Goal: Task Accomplishment & Management: Complete application form

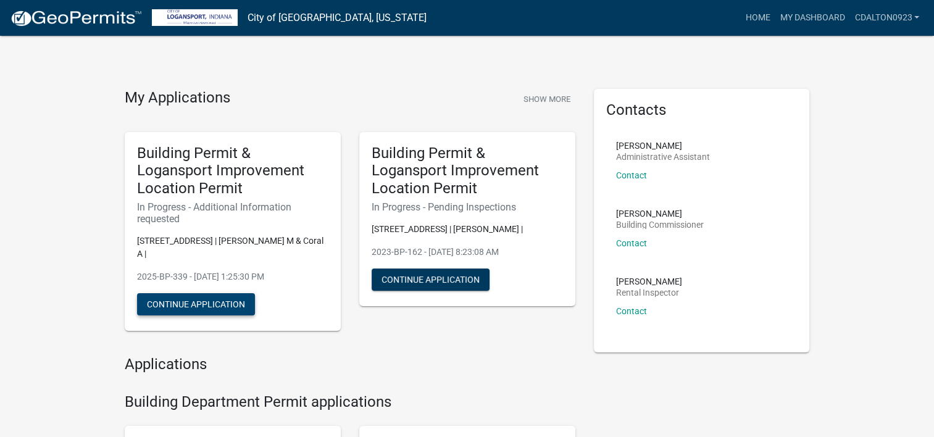
click at [203, 304] on button "Continue Application" at bounding box center [196, 304] width 118 height 22
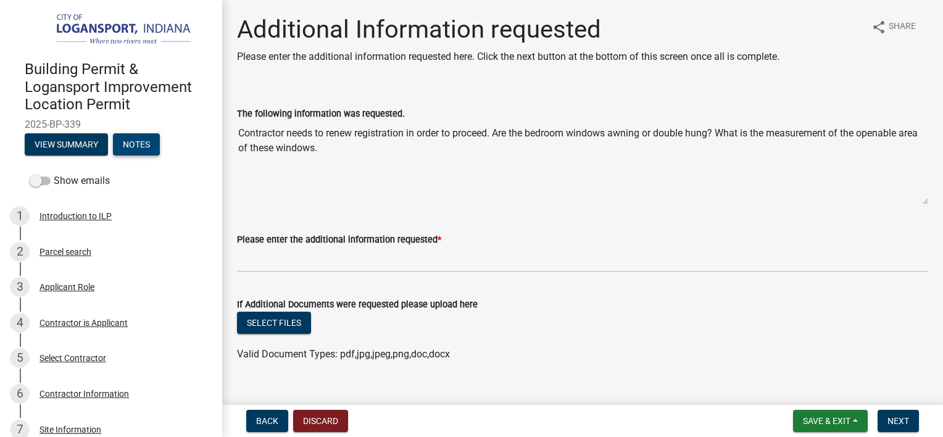
click at [135, 141] on button "Notes" at bounding box center [136, 144] width 47 height 22
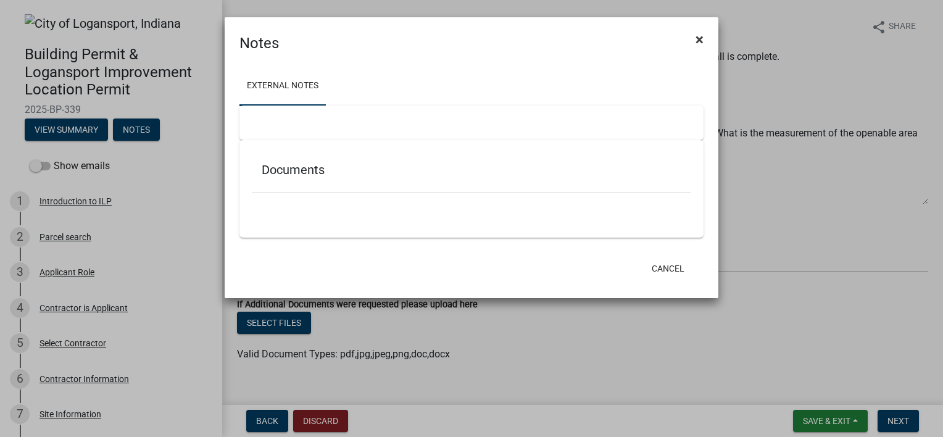
click at [698, 42] on span "×" at bounding box center [700, 39] width 8 height 17
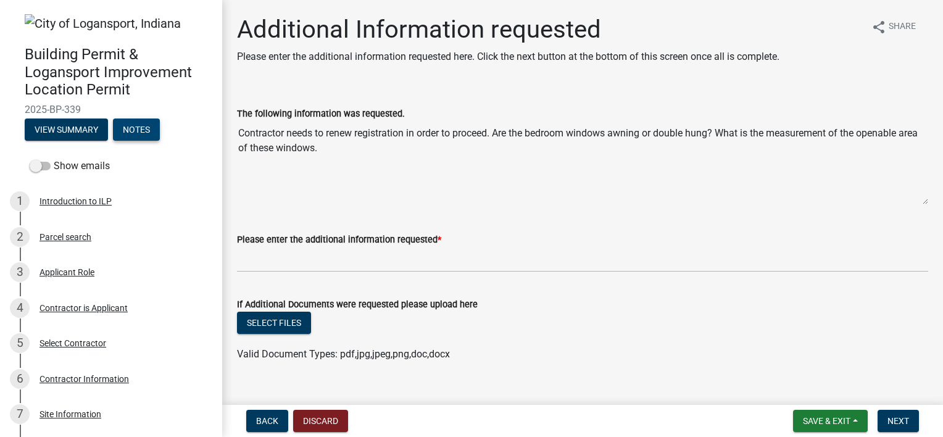
scroll to position [30, 0]
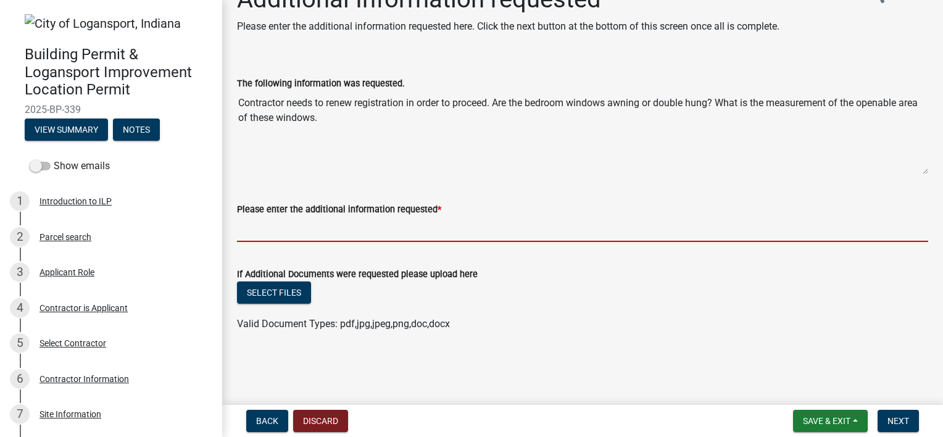
click at [353, 222] on input "Please enter the additional information requested *" at bounding box center [582, 229] width 691 height 25
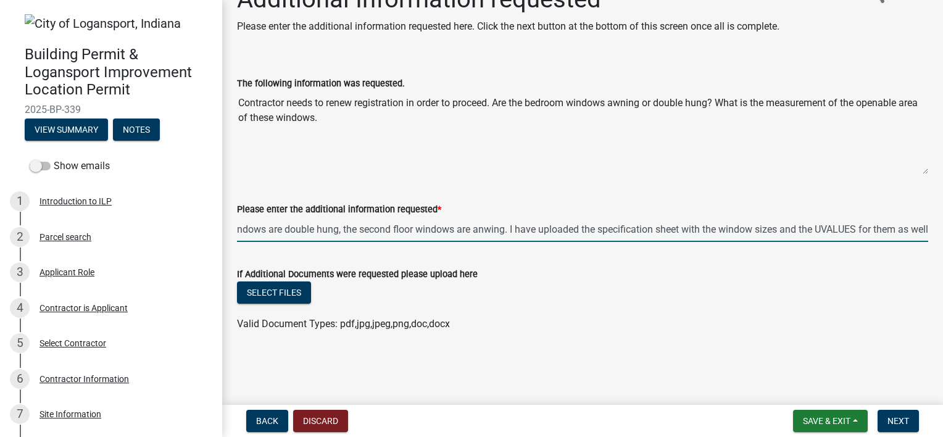
scroll to position [0, 127]
type input "The first floor bedroom windows are double hung, the second floor windows are a…"
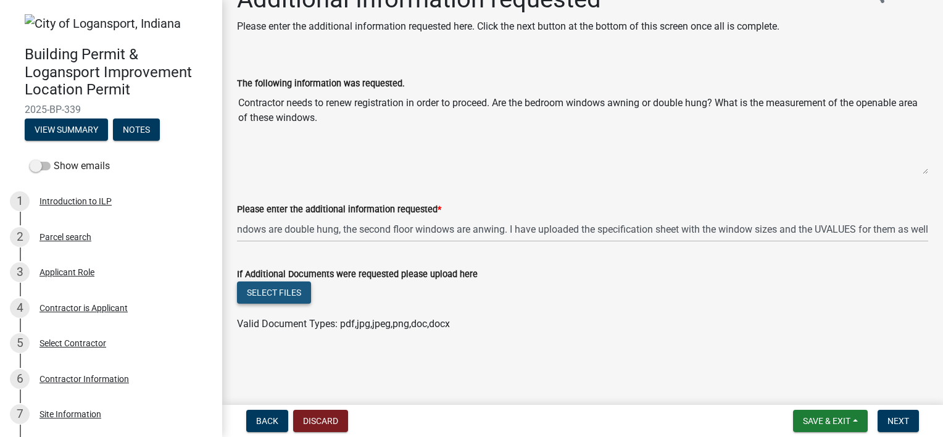
click at [290, 288] on button "Select files" at bounding box center [274, 293] width 74 height 22
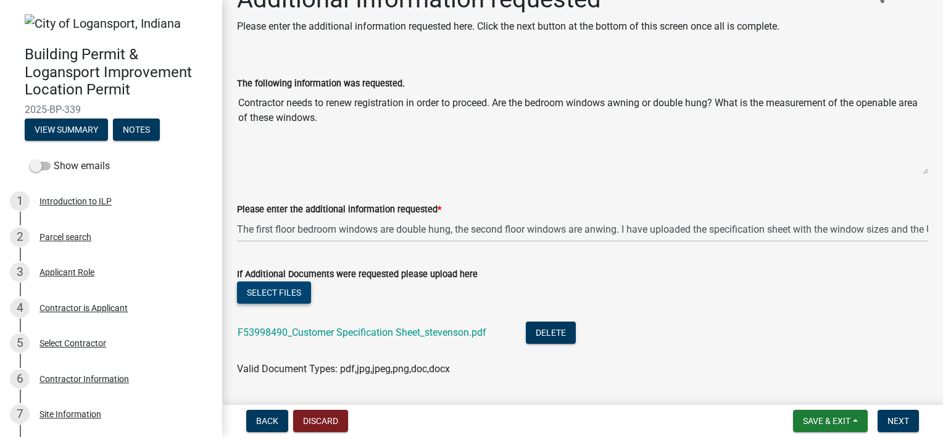
click at [275, 283] on button "Select files" at bounding box center [274, 293] width 74 height 22
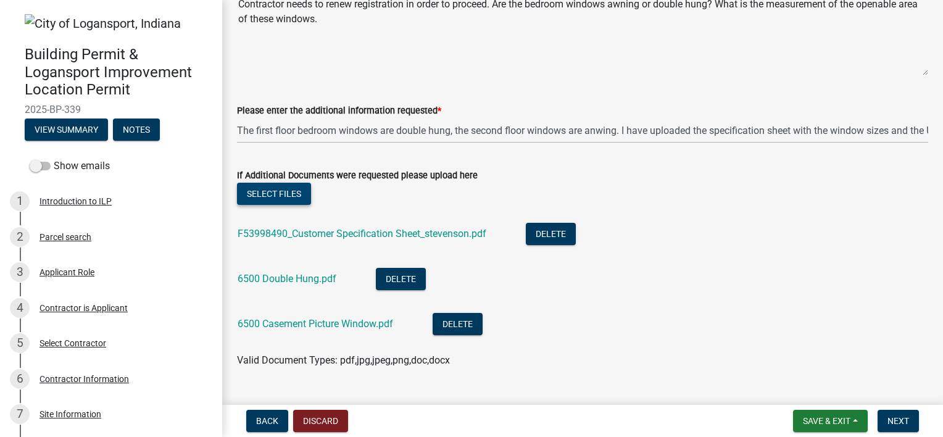
scroll to position [165, 0]
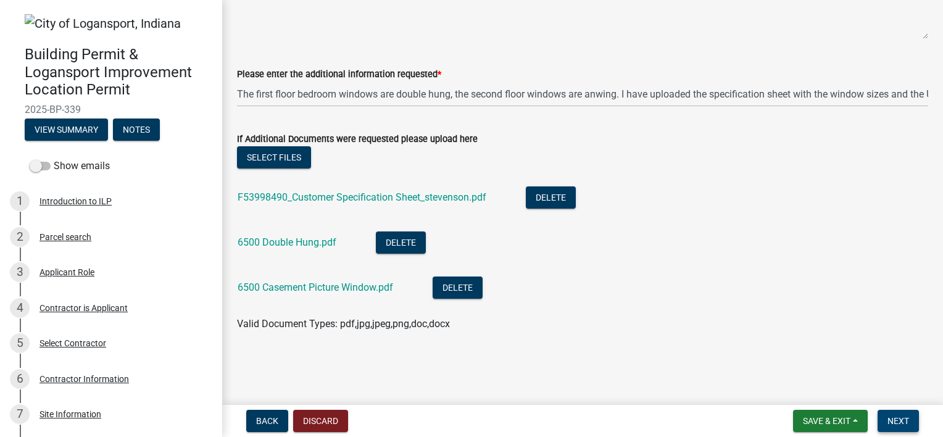
click at [889, 421] on span "Next" at bounding box center [899, 421] width 22 height 10
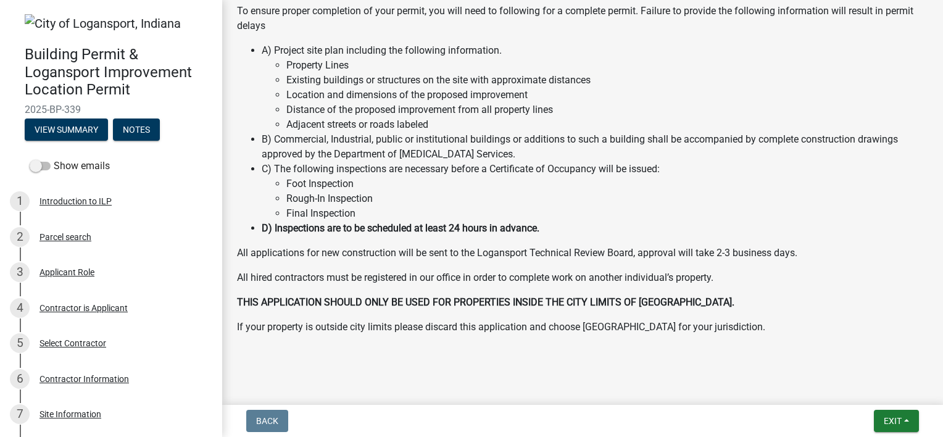
scroll to position [321, 0]
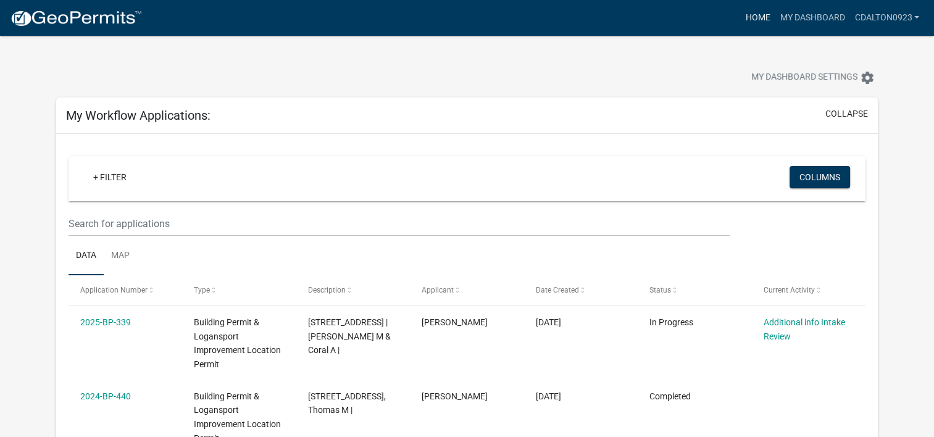
click at [757, 14] on link "Home" at bounding box center [757, 17] width 35 height 23
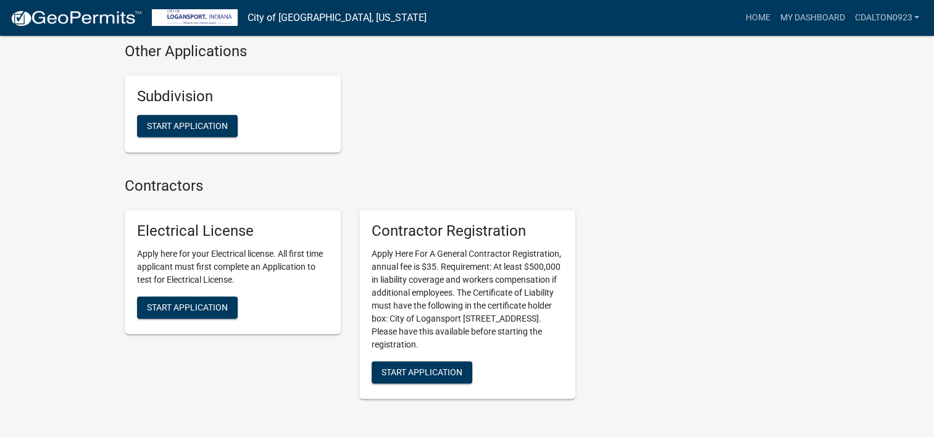
scroll to position [1533, 0]
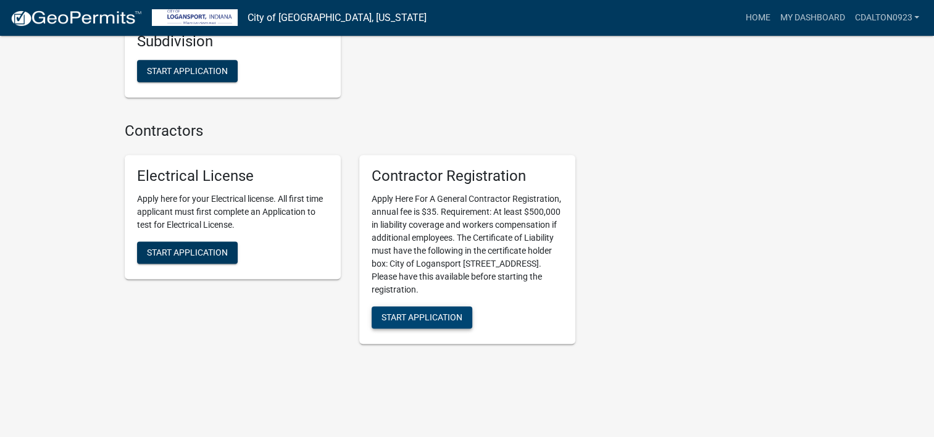
click at [417, 312] on span "Start Application" at bounding box center [422, 317] width 81 height 10
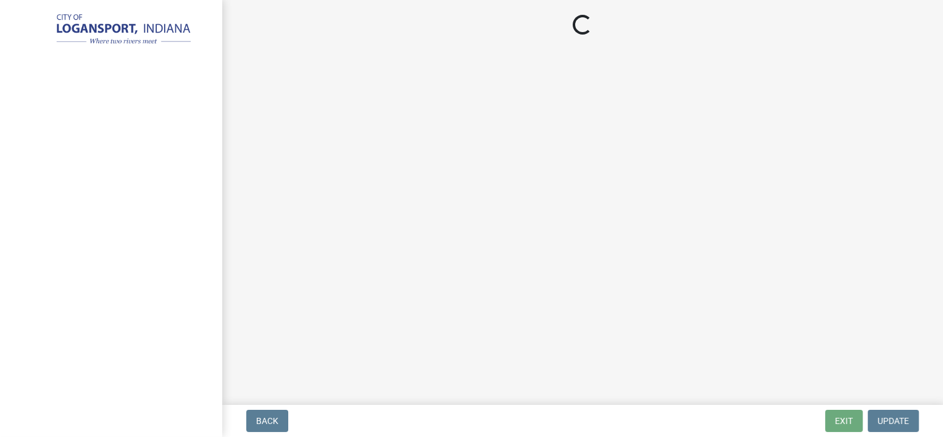
select select "MI"
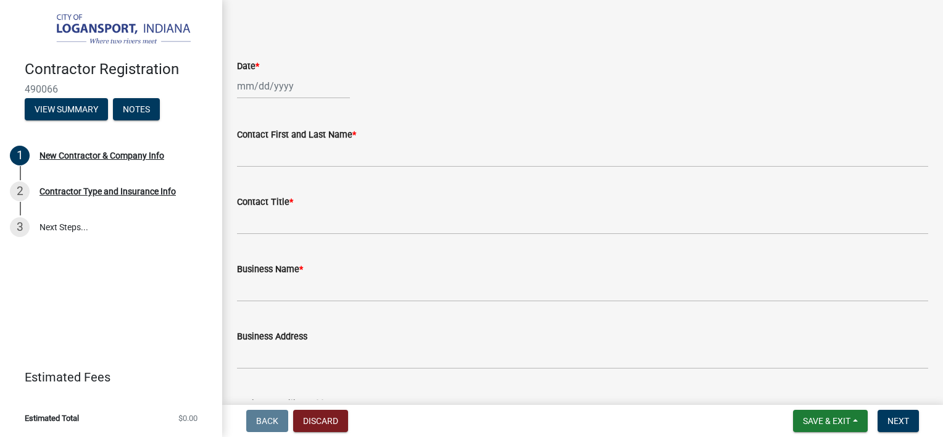
scroll to position [414, 0]
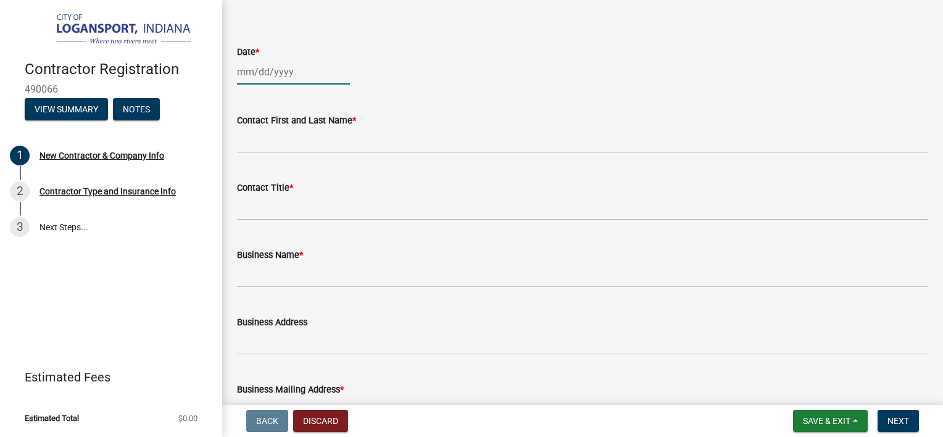
click at [244, 85] on div at bounding box center [293, 71] width 113 height 25
select select "10"
select select "2025"
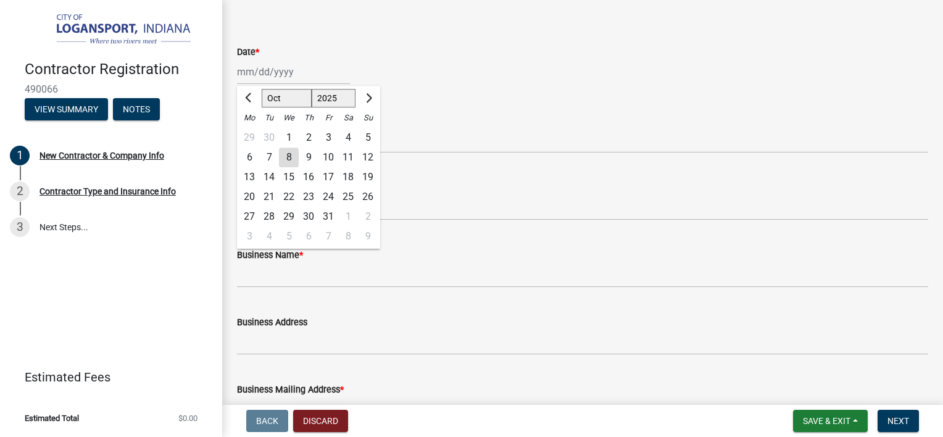
click at [286, 167] on div "8" at bounding box center [289, 158] width 20 height 20
type input "[DATE]"
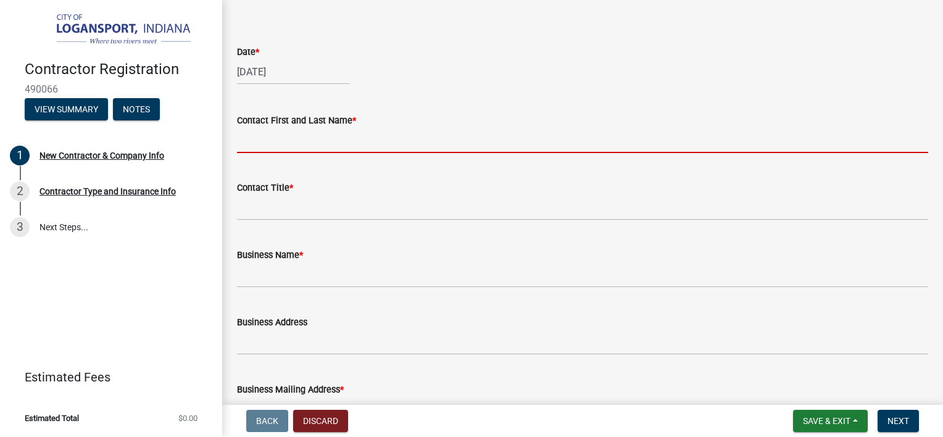
click at [306, 153] on input "Contact First and Last Name *" at bounding box center [582, 140] width 691 height 25
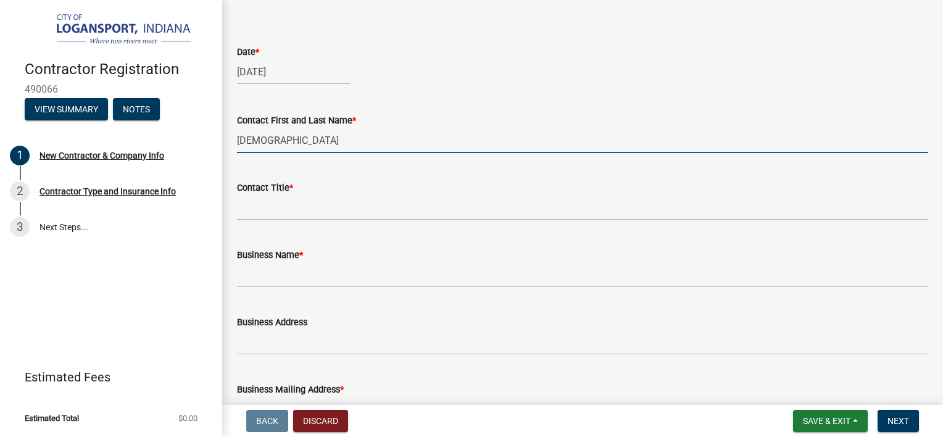
type input "[PERSON_NAME]"
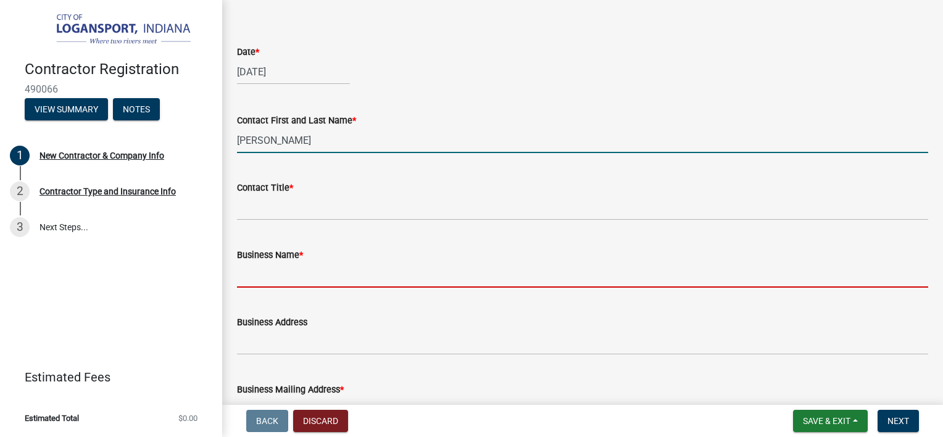
type input "PLANC SERVICES CORPORATION"
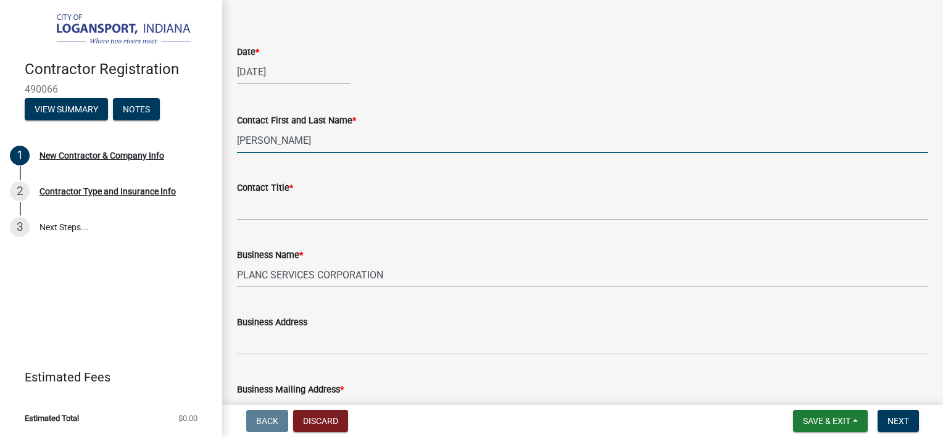
type input "17470 [PERSON_NAME]"
drag, startPoint x: 335, startPoint y: 177, endPoint x: 196, endPoint y: 164, distance: 139.6
click at [196, 164] on div "Contractor Registration 490066 View Summary Notes 1 New Contractor & Company In…" at bounding box center [471, 218] width 943 height 437
drag, startPoint x: 310, startPoint y: 167, endPoint x: 215, endPoint y: 165, distance: 95.1
click at [215, 165] on div "Contractor Registration 490066 View Summary Notes 1 New Contractor & Company In…" at bounding box center [471, 218] width 943 height 437
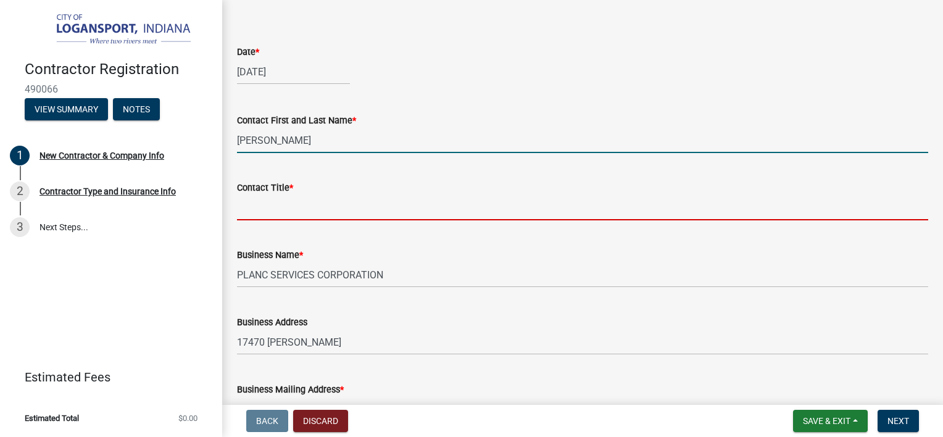
click at [293, 220] on input "Contact Title *" at bounding box center [582, 207] width 691 height 25
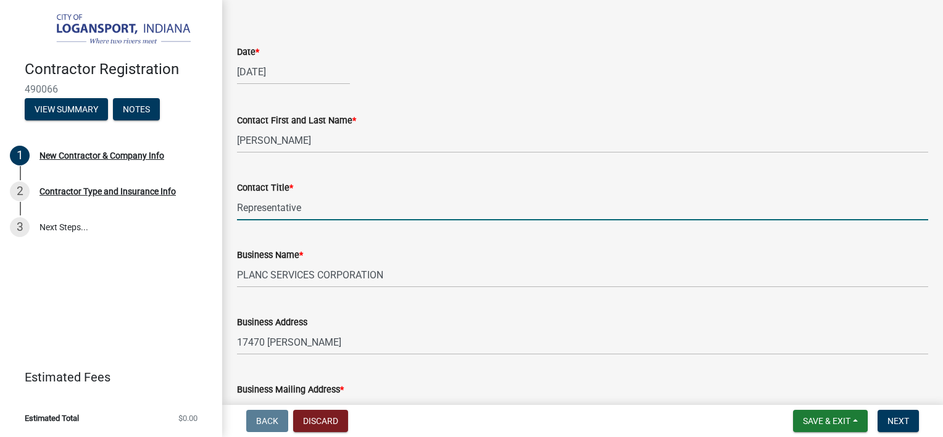
type input "Representative"
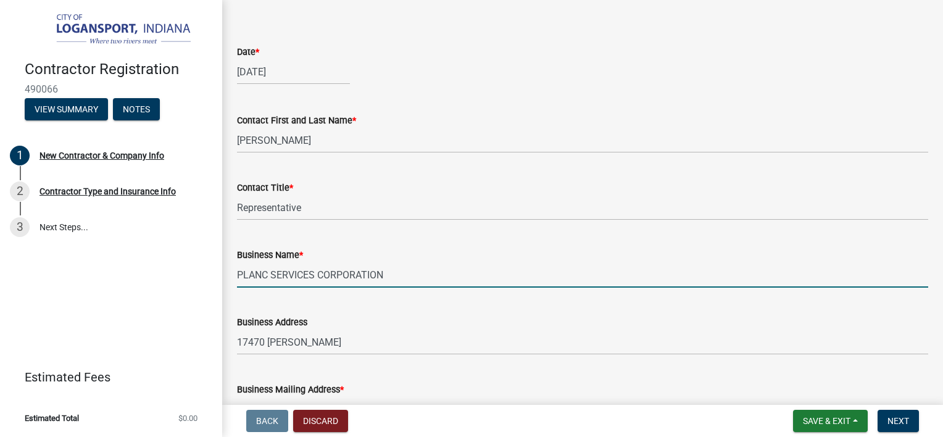
drag, startPoint x: 404, startPoint y: 304, endPoint x: 125, endPoint y: 317, distance: 279.9
click at [125, 317] on div "Contractor Registration 490066 View Summary Notes 1 New Contractor & Company In…" at bounding box center [471, 218] width 943 height 437
type input "Home Depot [GEOGRAPHIC_DATA], Inc"
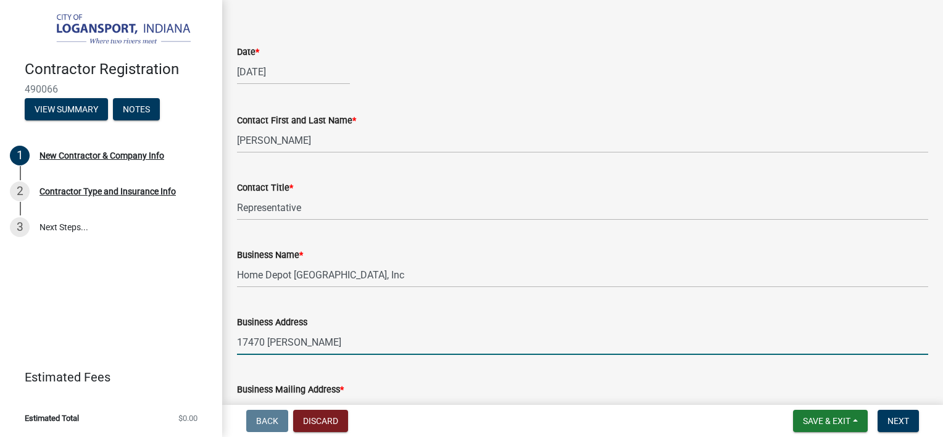
drag, startPoint x: 316, startPoint y: 358, endPoint x: 178, endPoint y: 376, distance: 139.4
click at [178, 376] on div "Contractor Registration 490066 View Summary Notes 1 New Contractor & Company In…" at bounding box center [471, 218] width 943 height 437
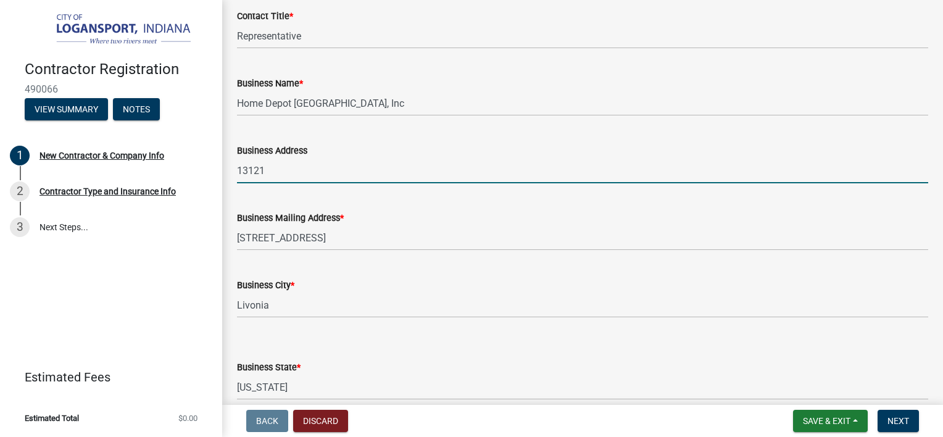
scroll to position [604, 0]
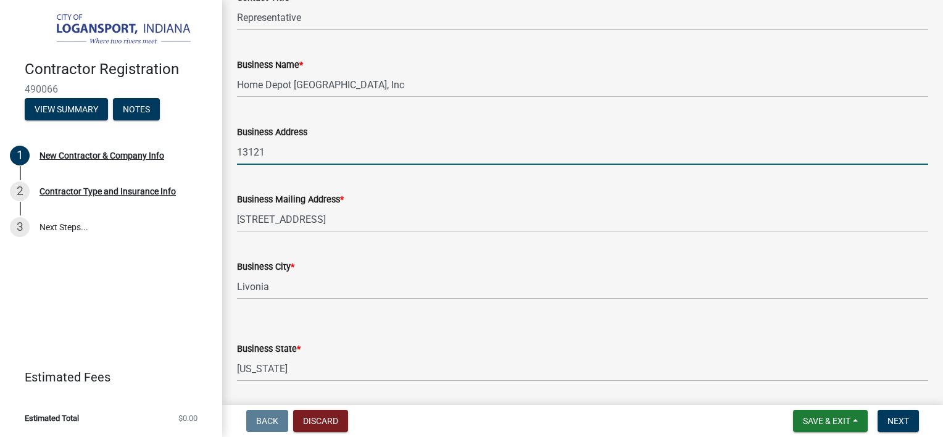
click at [475, 165] on input "13121" at bounding box center [582, 152] width 691 height 25
click at [579, 165] on input "13121" at bounding box center [582, 152] width 691 height 25
click at [578, 165] on input "13121" at bounding box center [582, 152] width 691 height 25
type input "[STREET_ADDRESS]"
click at [591, 207] on div "Business Mailing Address *" at bounding box center [582, 199] width 691 height 15
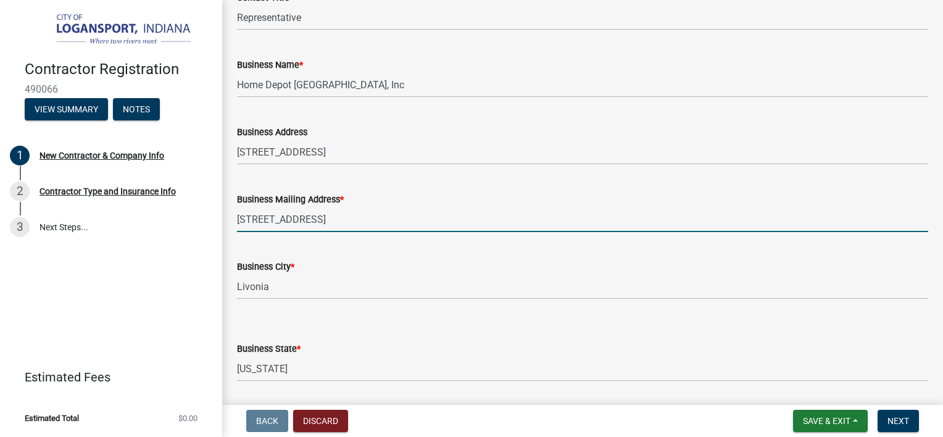
click at [420, 232] on input "[STREET_ADDRESS]" at bounding box center [582, 219] width 691 height 25
type input "1"
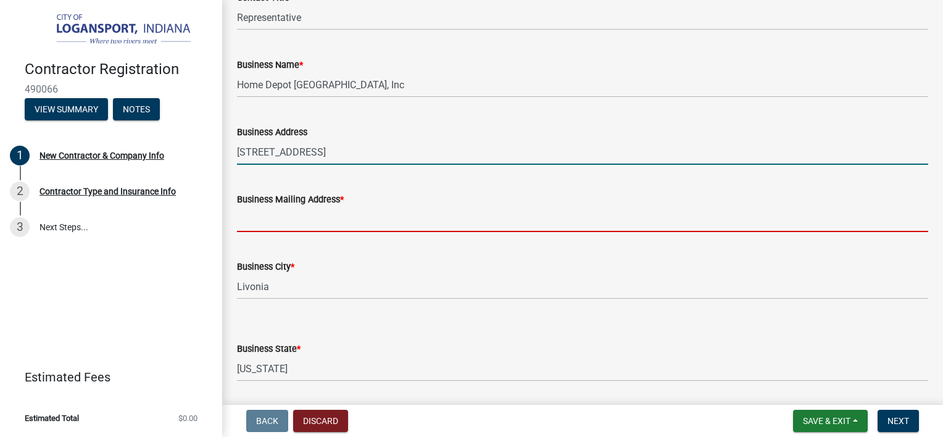
click at [474, 165] on input "[STREET_ADDRESS]" at bounding box center [582, 152] width 691 height 25
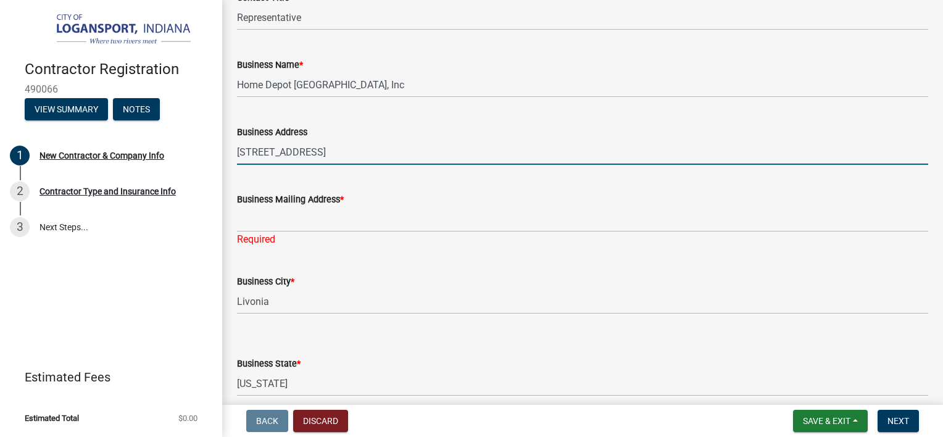
type input "[STREET_ADDRESS]"
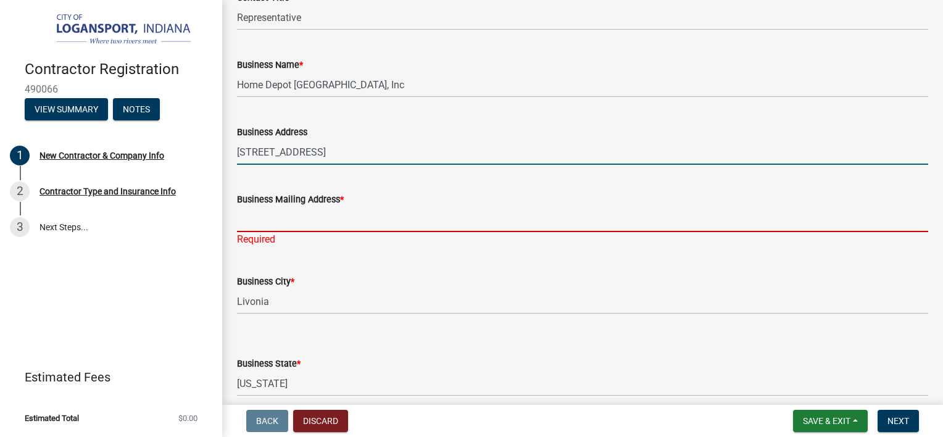
click at [338, 232] on input "Business Mailing Address *" at bounding box center [582, 219] width 691 height 25
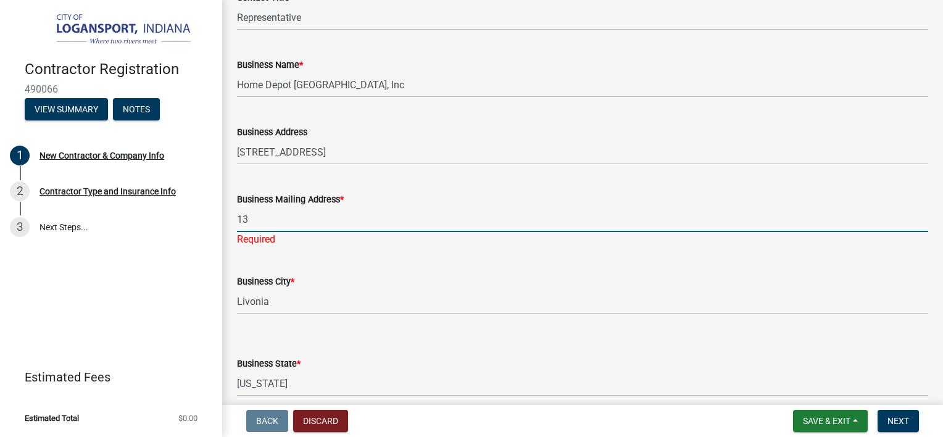
type input "1"
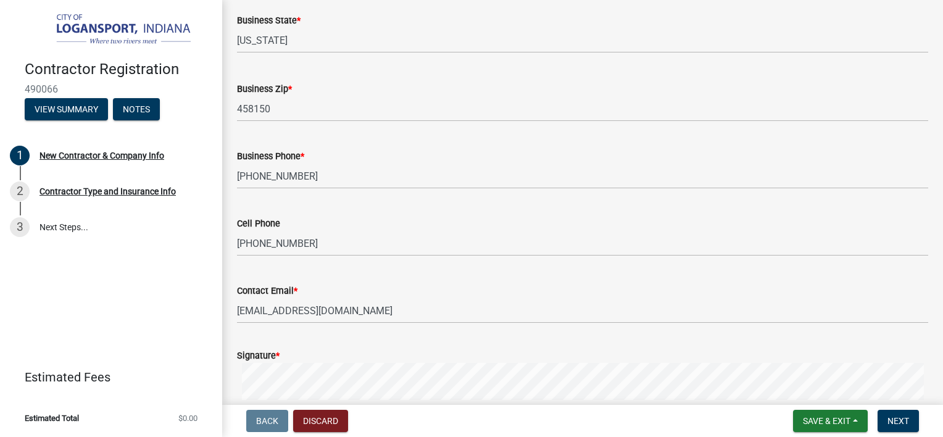
type input "[STREET_ADDRESS]"
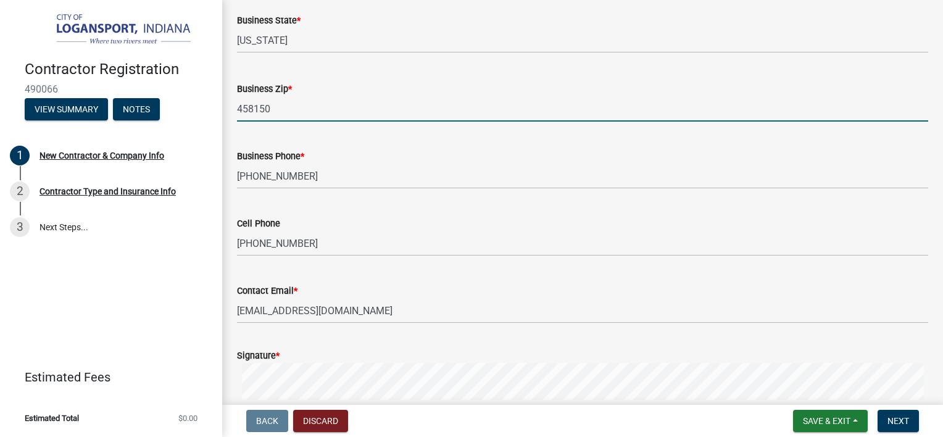
click at [399, 122] on input "458150" at bounding box center [582, 108] width 691 height 25
type input "4"
type input "48193"
click at [551, 164] on div "Business Phone *" at bounding box center [582, 156] width 691 height 15
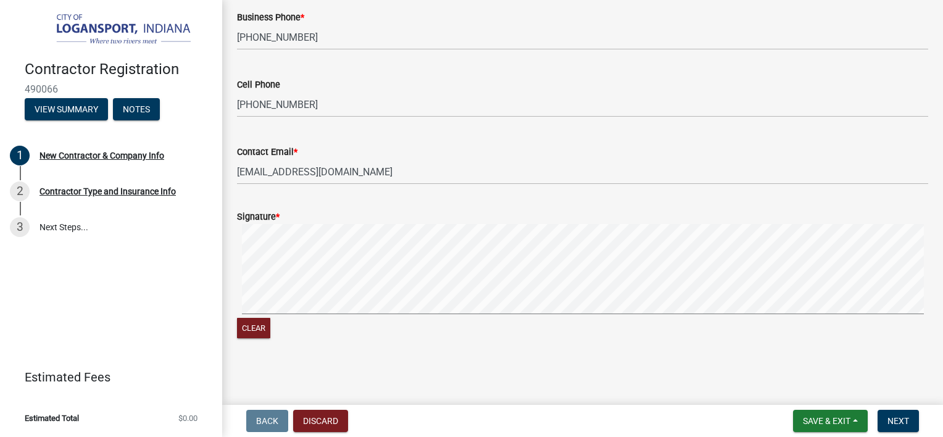
scroll to position [1093, 0]
click at [899, 423] on span "Next" at bounding box center [899, 421] width 22 height 10
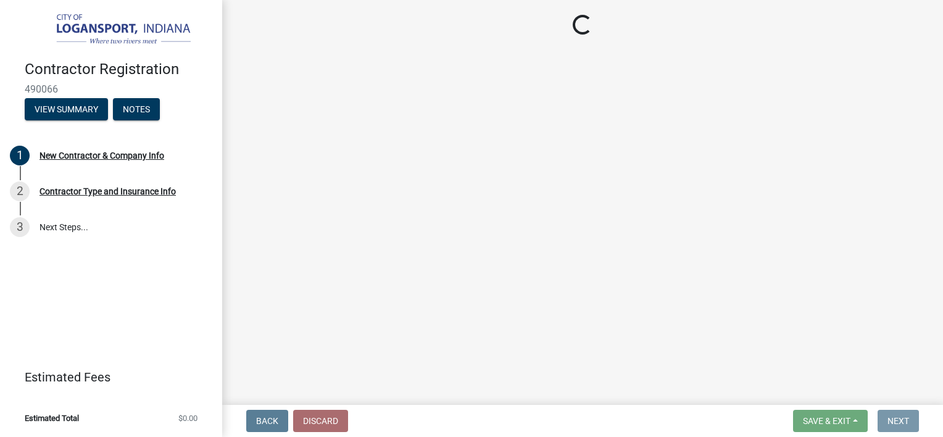
scroll to position [0, 0]
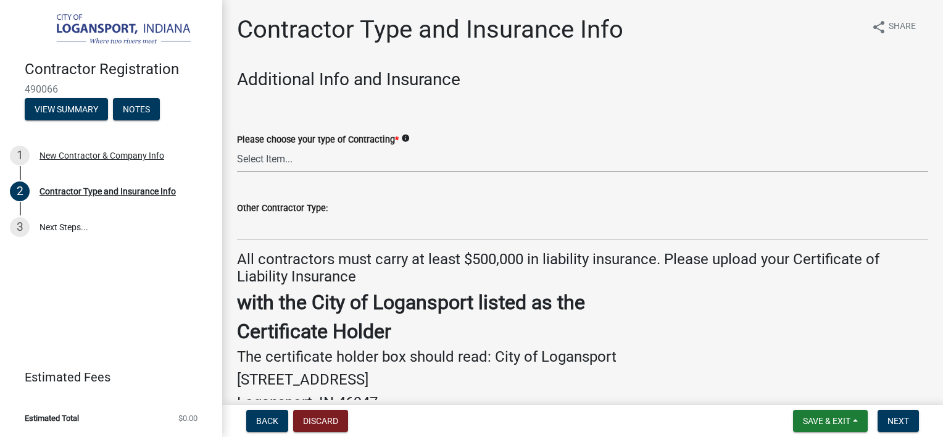
click at [293, 152] on select "Select Item... Plumber General HVAC Roofer Tree Service Demo Other" at bounding box center [582, 159] width 691 height 25
click at [237, 147] on select "Select Item... Plumber General HVAC Roofer Tree Service Demo Other" at bounding box center [582, 159] width 691 height 25
select select "685c3b33-4b2e-4886-8206-8c4246ca30b6"
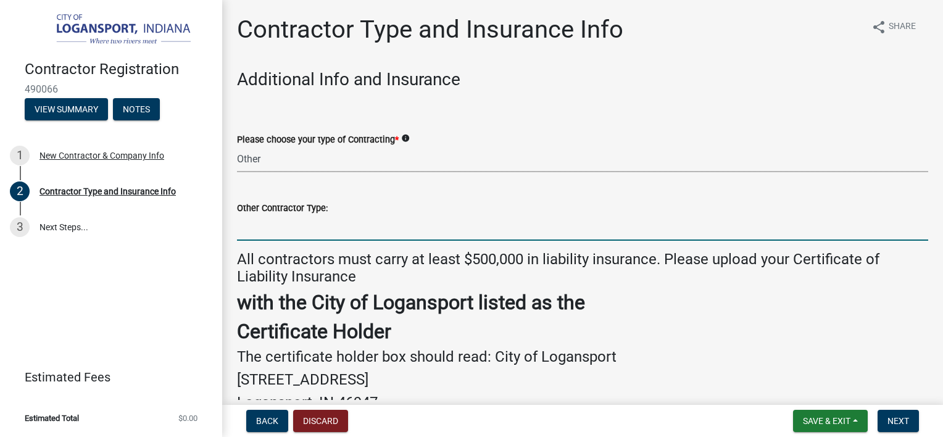
click at [298, 232] on input "Other Contractor Type:" at bounding box center [582, 227] width 691 height 25
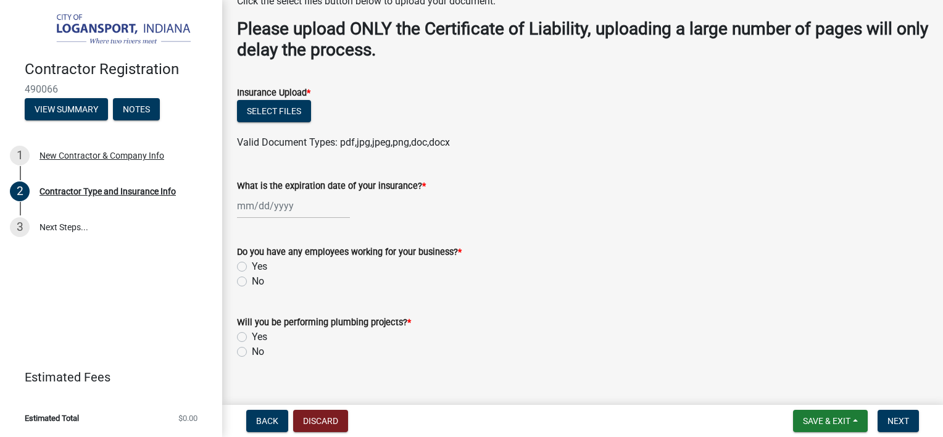
scroll to position [449, 0]
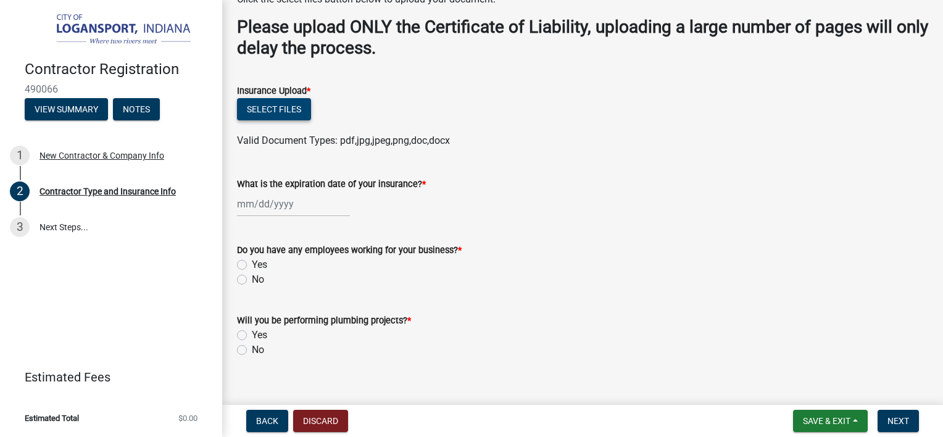
type input "Residential Builders"
click at [274, 105] on button "Select files" at bounding box center [274, 109] width 74 height 22
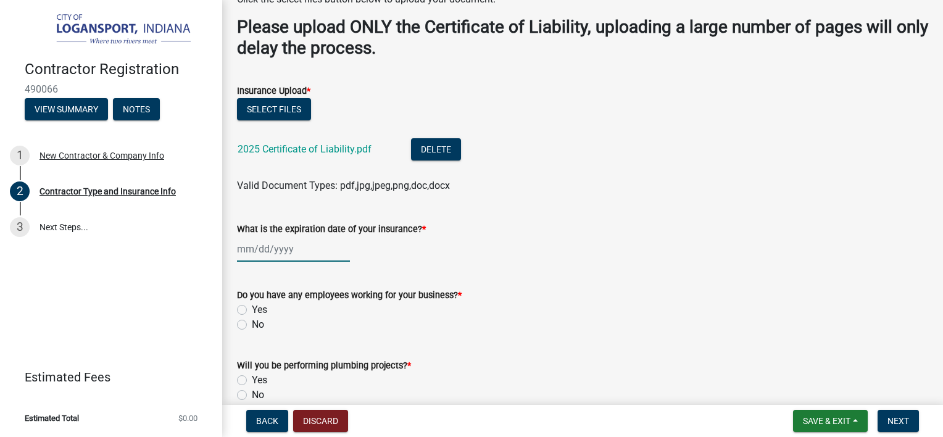
click at [244, 252] on div at bounding box center [293, 248] width 113 height 25
select select "10"
select select "2025"
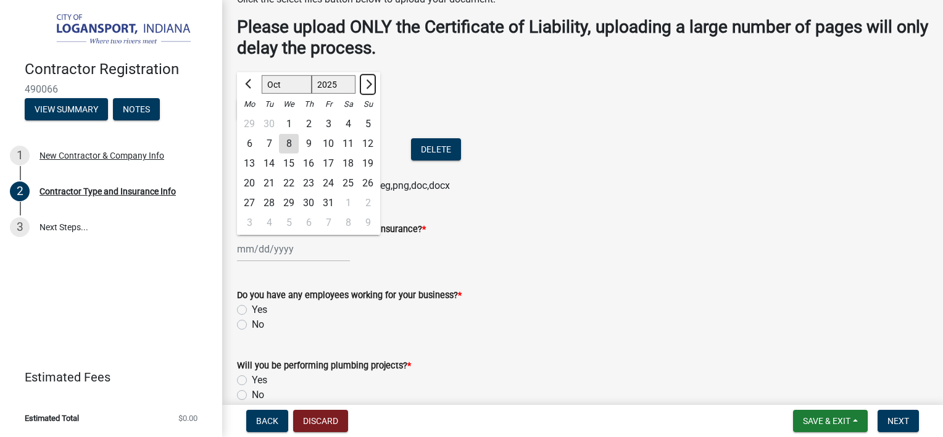
click at [368, 88] on span "Next month" at bounding box center [367, 83] width 9 height 9
select select "1"
select select "2026"
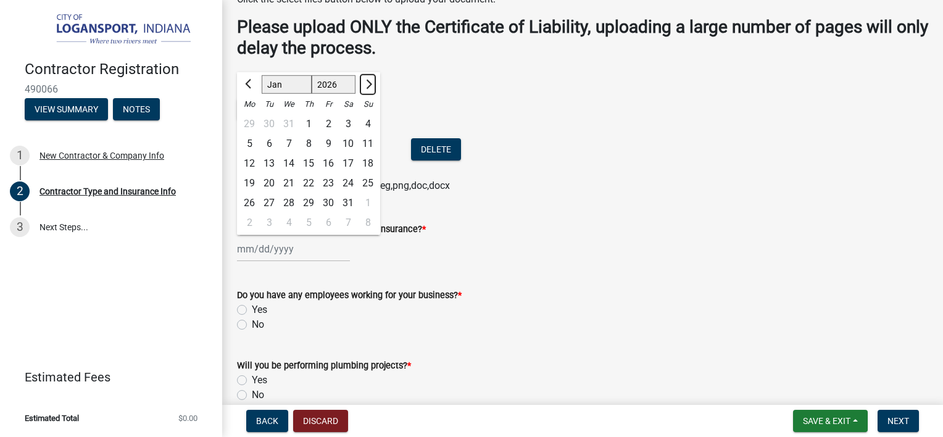
click at [368, 88] on span "Next month" at bounding box center [367, 83] width 9 height 9
select select "3"
click at [367, 121] on div "1" at bounding box center [368, 124] width 20 height 20
type input "[DATE]"
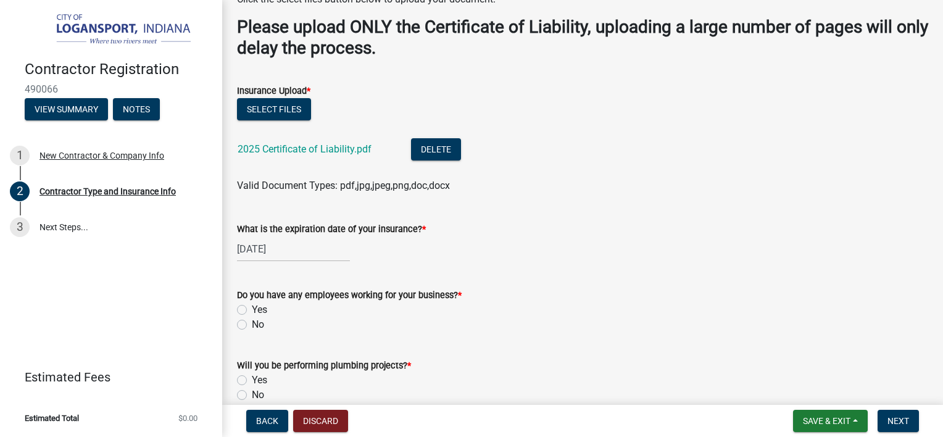
click at [252, 307] on label "Yes" at bounding box center [259, 309] width 15 height 15
click at [252, 307] on input "Yes" at bounding box center [256, 306] width 8 height 8
radio input "true"
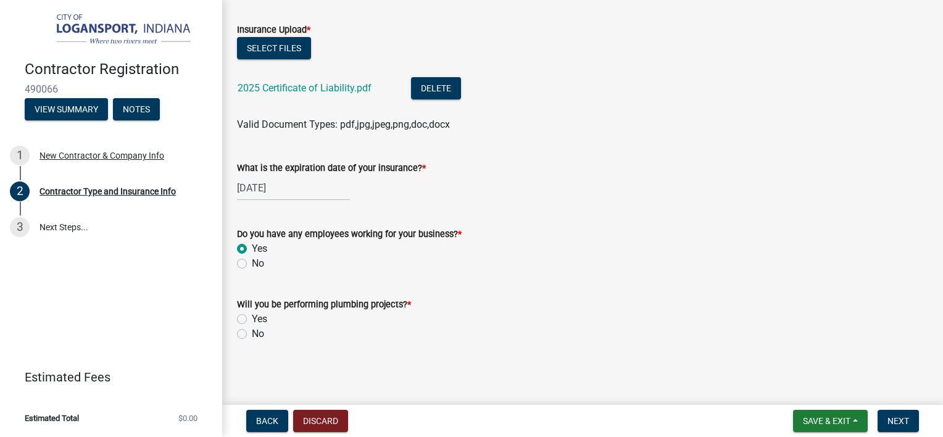
click at [252, 334] on label "No" at bounding box center [258, 334] width 12 height 15
click at [252, 334] on input "No" at bounding box center [256, 331] width 8 height 8
radio input "true"
click at [899, 422] on span "Next" at bounding box center [899, 421] width 22 height 10
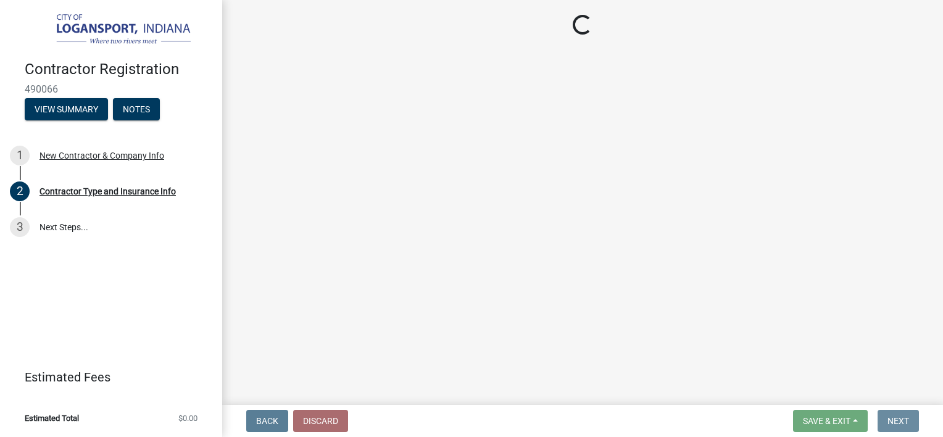
scroll to position [0, 0]
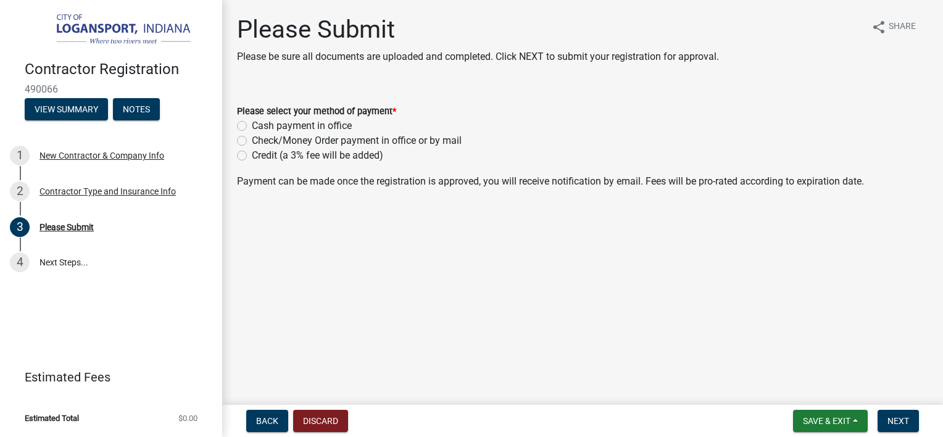
click at [252, 159] on label "Credit (a 3% fee will be added)" at bounding box center [317, 155] width 131 height 15
click at [252, 156] on input "Credit (a 3% fee will be added)" at bounding box center [256, 152] width 8 height 8
radio input "true"
click at [896, 423] on span "Next" at bounding box center [899, 421] width 22 height 10
